Goal: Obtain resource: Download file/media

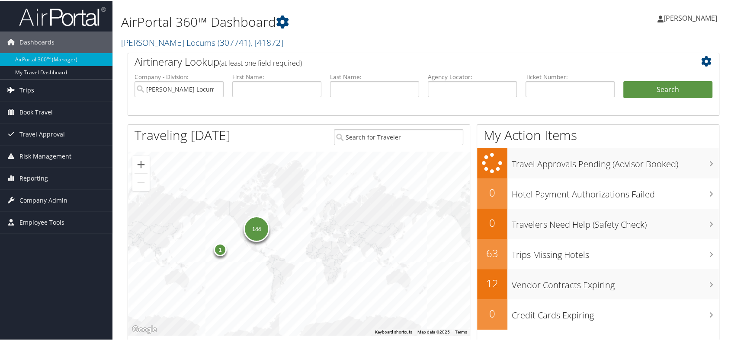
click at [31, 93] on span "Trips" at bounding box center [26, 90] width 15 height 22
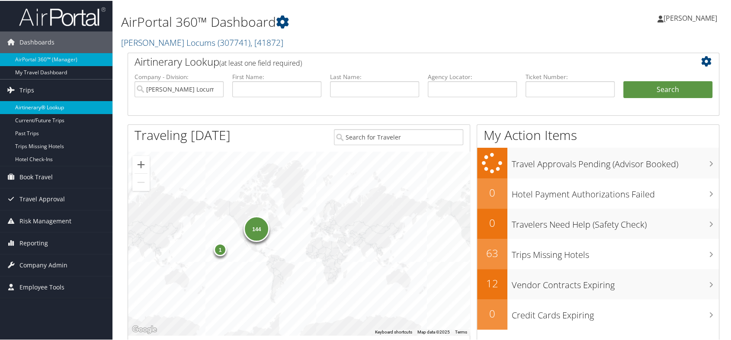
click at [35, 107] on link "Airtinerary® Lookup" at bounding box center [56, 106] width 112 height 13
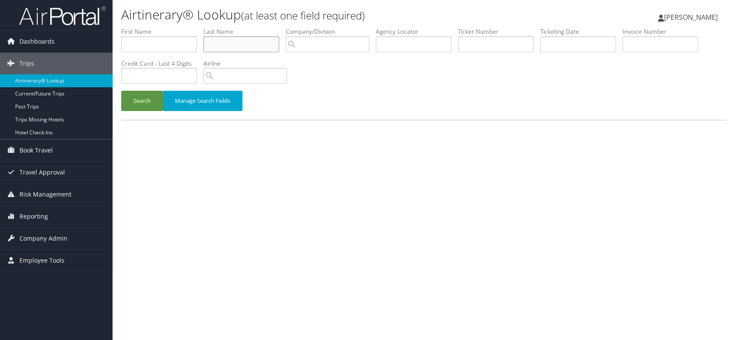
click at [231, 43] on input "text" at bounding box center [241, 44] width 76 height 16
type input "pinsky"
click at [142, 100] on button "Search" at bounding box center [142, 101] width 42 height 20
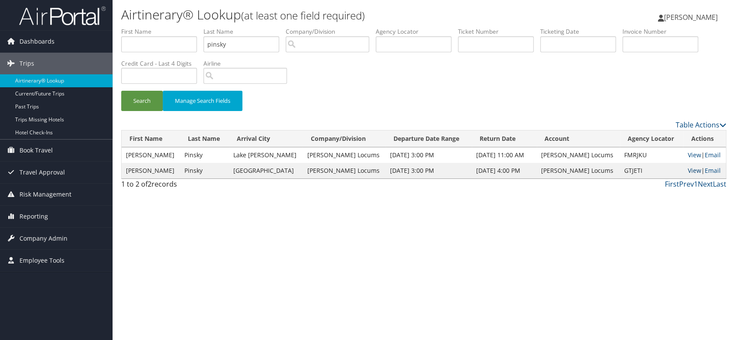
click at [687, 170] on link "View" at bounding box center [693, 171] width 13 height 8
click at [687, 154] on link "View" at bounding box center [693, 155] width 13 height 8
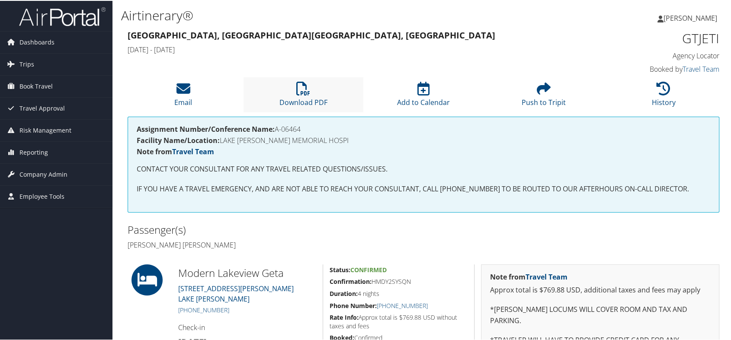
click at [302, 95] on li "Download PDF" at bounding box center [304, 94] width 120 height 35
click at [294, 93] on li "Download PDF" at bounding box center [304, 94] width 120 height 35
